Goal: Task Accomplishment & Management: Use online tool/utility

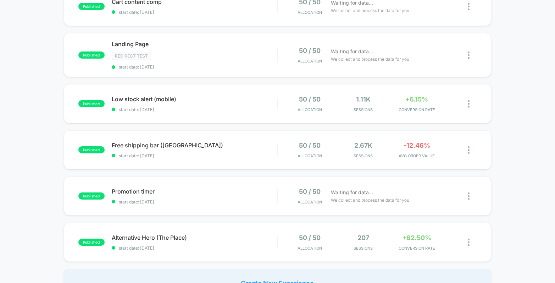
scroll to position [105, 0]
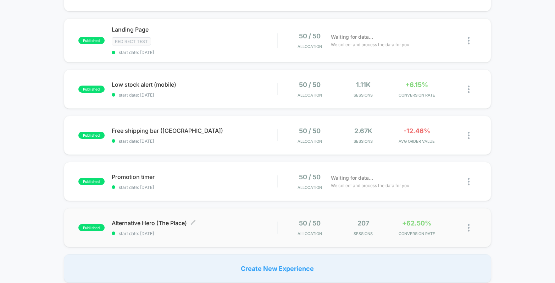
click at [241, 220] on span "Alternative Hero (The Place) Click to edit experience details" at bounding box center [195, 222] width 166 height 7
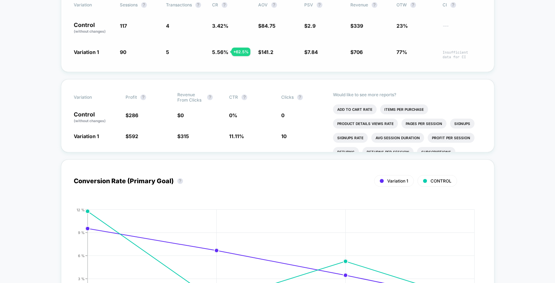
scroll to position [155, 0]
